Goal: Task Accomplishment & Management: Use online tool/utility

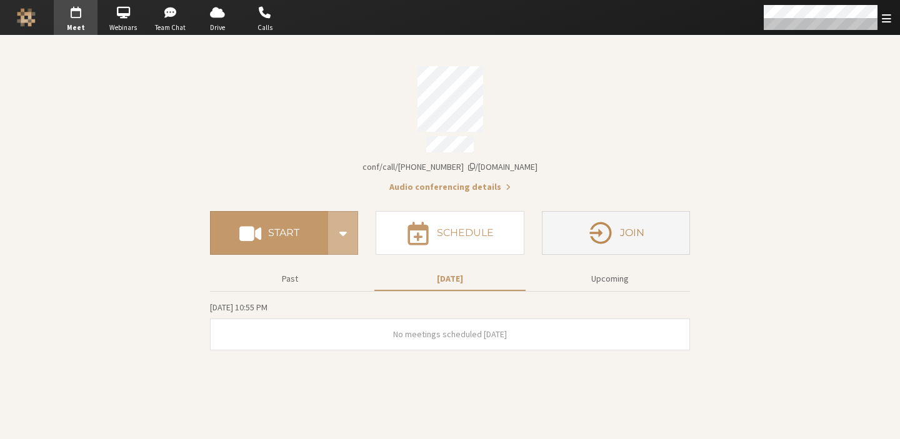
click at [564, 226] on button "Join" at bounding box center [616, 233] width 148 height 44
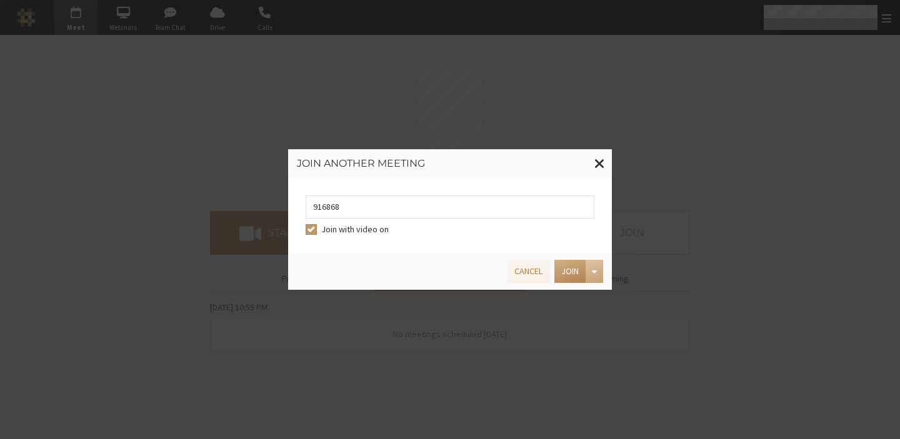
type input "9168685"
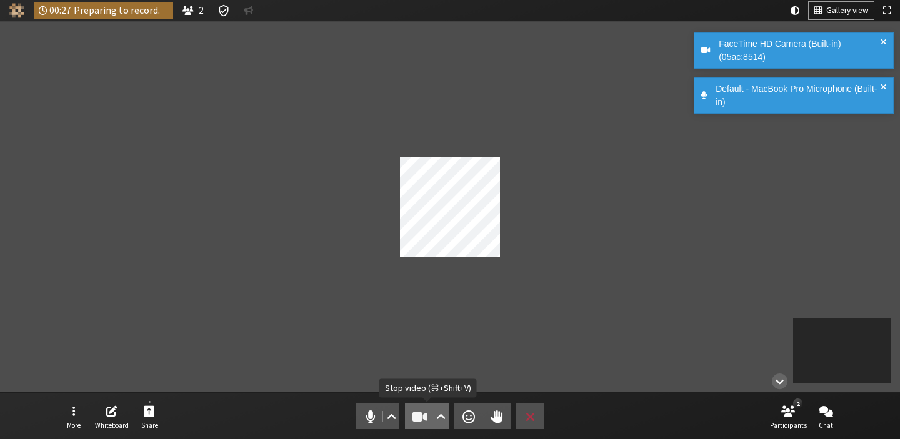
click at [416, 411] on span "Stop video (⌘+Shift+V)" at bounding box center [420, 417] width 18 height 18
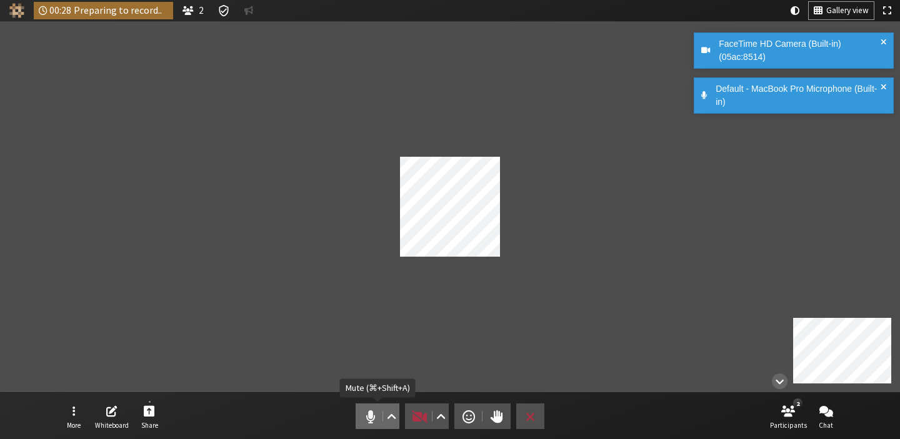
click at [363, 412] on span "Mute (⌘+Shift+A)" at bounding box center [371, 417] width 18 height 18
